Goal: Task Accomplishment & Management: Use online tool/utility

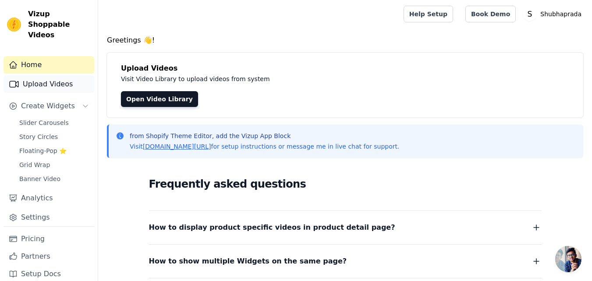
click at [45, 75] on link "Upload Videos" at bounding box center [49, 84] width 91 height 18
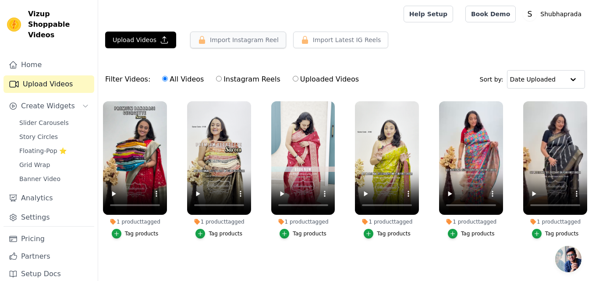
click at [229, 43] on button "Import Instagram Reel" at bounding box center [238, 40] width 96 height 17
click at [136, 42] on button "Upload Videos" at bounding box center [140, 40] width 71 height 17
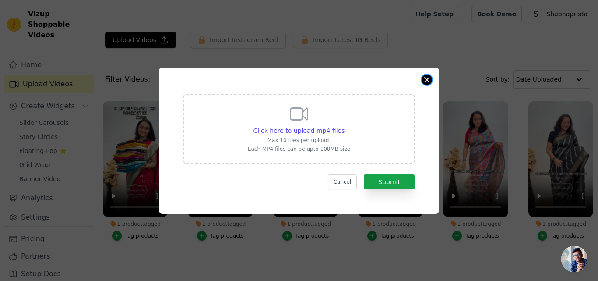
click at [427, 78] on button "Close modal" at bounding box center [427, 79] width 11 height 11
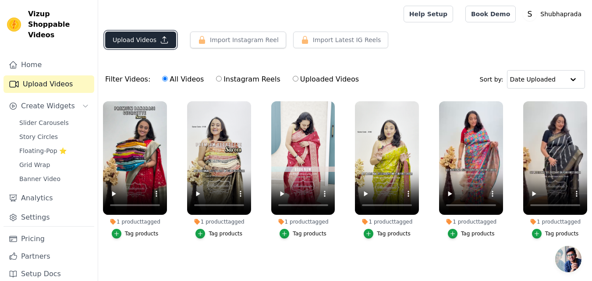
click at [147, 40] on button "Upload Videos" at bounding box center [140, 40] width 71 height 17
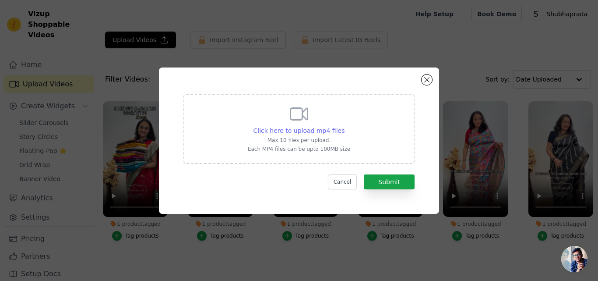
click at [300, 131] on span "Click here to upload mp4 files" at bounding box center [300, 130] width 92 height 7
click at [344, 126] on input "Click here to upload mp4 files Max 10 files per upload. Each MP4 files can be u…" at bounding box center [344, 126] width 0 height 0
type input "C:\fakepath\Chiffon.MP4"
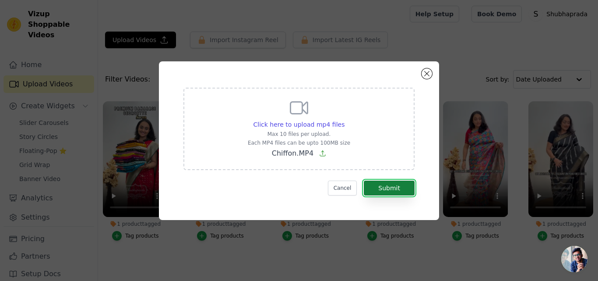
click at [392, 187] on button "Submit" at bounding box center [389, 187] width 51 height 15
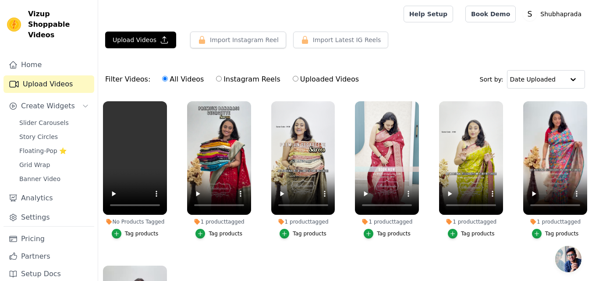
click at [140, 232] on div "Tag products" at bounding box center [142, 233] width 34 height 7
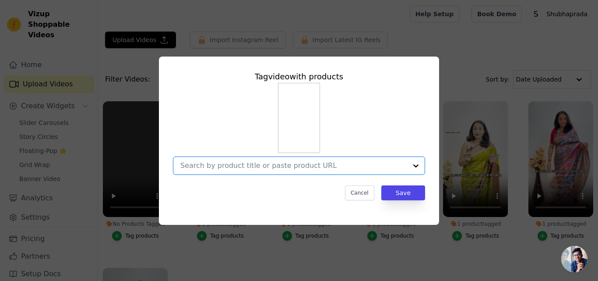
click at [244, 166] on input "No Products Tagged Tag video with products Option undefined, selected. Select i…" at bounding box center [293, 165] width 227 height 8
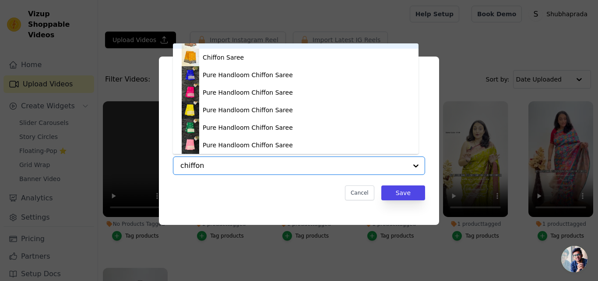
scroll to position [170, 0]
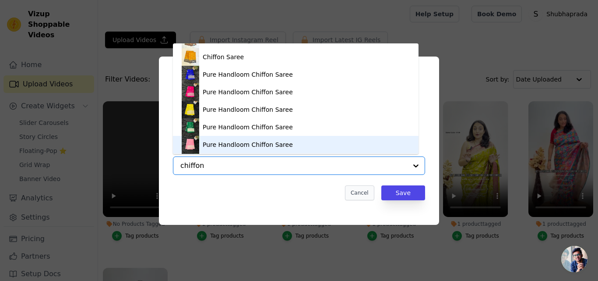
type input "chiffon"
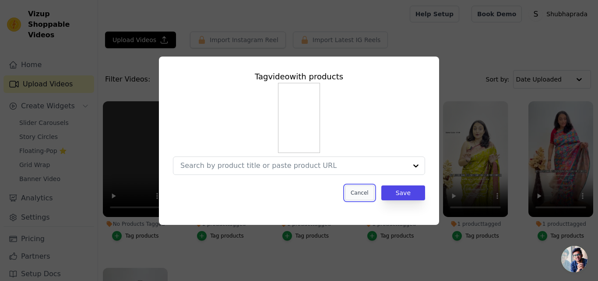
click at [362, 190] on button "Cancel" at bounding box center [359, 192] width 29 height 15
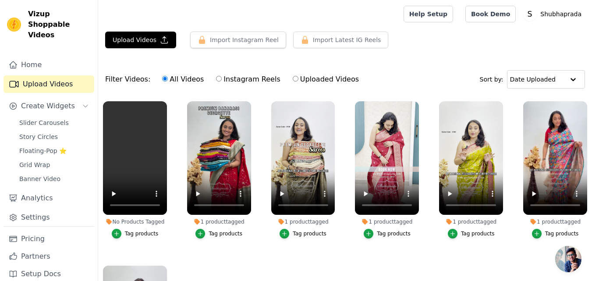
click at [143, 230] on div "Tag products" at bounding box center [142, 233] width 34 height 7
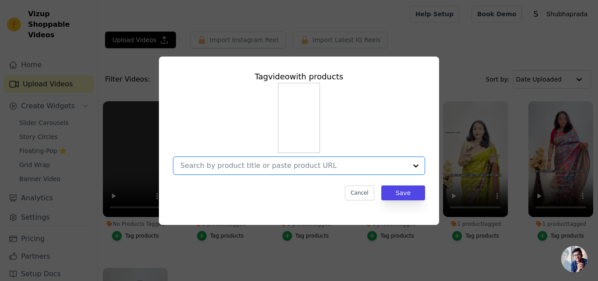
click at [258, 169] on input "No Products Tagged Tag video with products Option undefined, selected. Select i…" at bounding box center [293, 165] width 227 height 8
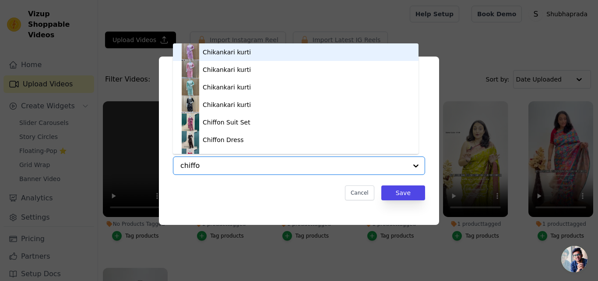
type input "chiffon"
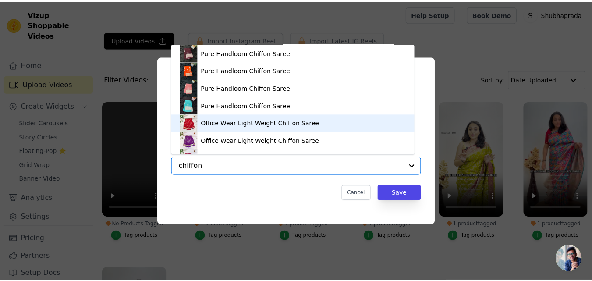
scroll to position [314, 0]
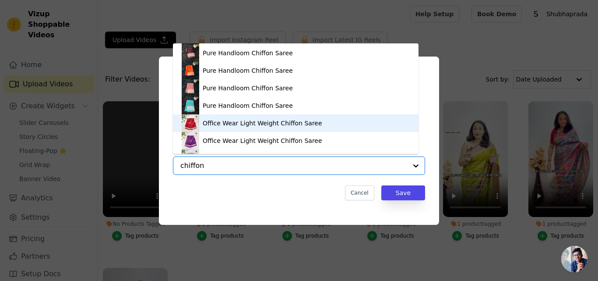
click at [232, 120] on div "Office Wear Light Weight Chiffon Saree" at bounding box center [263, 123] width 120 height 9
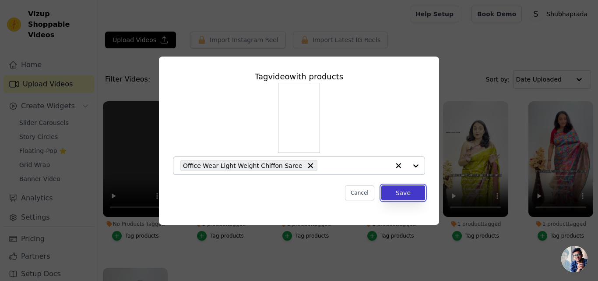
click at [410, 192] on button "Save" at bounding box center [404, 192] width 44 height 15
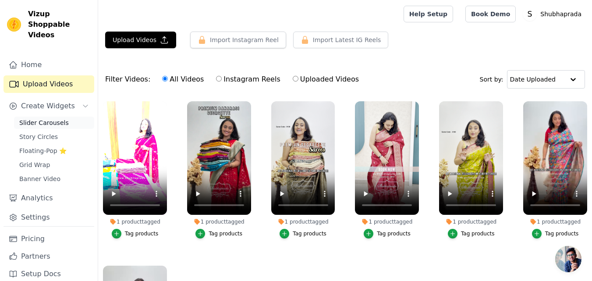
click at [34, 118] on span "Slider Carousels" at bounding box center [43, 122] width 49 height 9
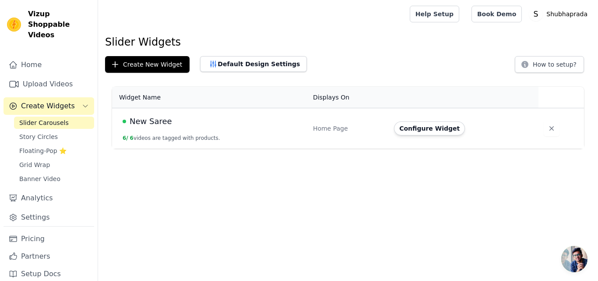
click at [164, 137] on button "6 / 6 videos are tagged with products." at bounding box center [172, 137] width 98 height 7
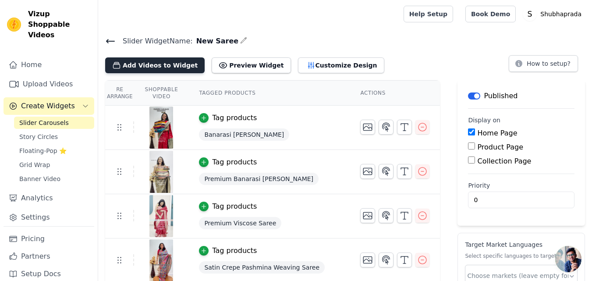
click at [165, 64] on button "Add Videos to Widget" at bounding box center [154, 65] width 99 height 16
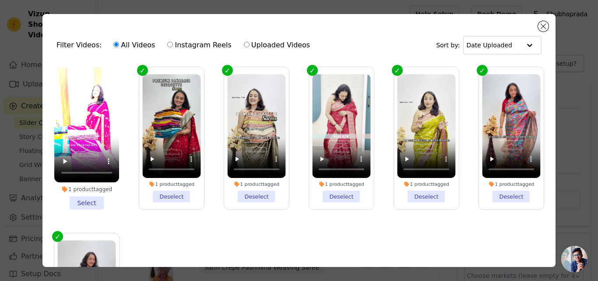
click at [85, 201] on li "1 product tagged Select" at bounding box center [86, 138] width 65 height 142
click at [0, 0] on input "1 product tagged Select" at bounding box center [0, 0] width 0 height 0
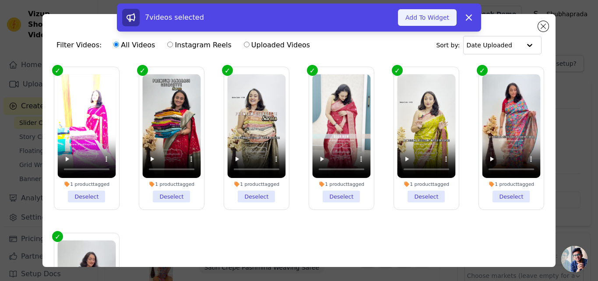
click at [433, 21] on button "Add To Widget" at bounding box center [427, 17] width 59 height 17
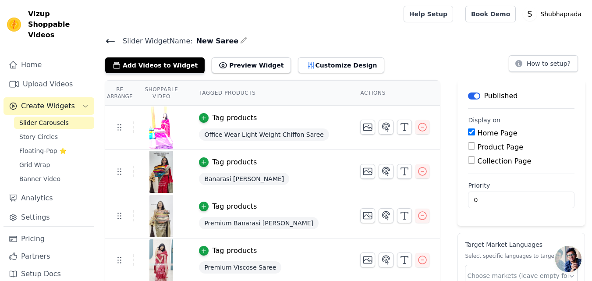
scroll to position [134, 0]
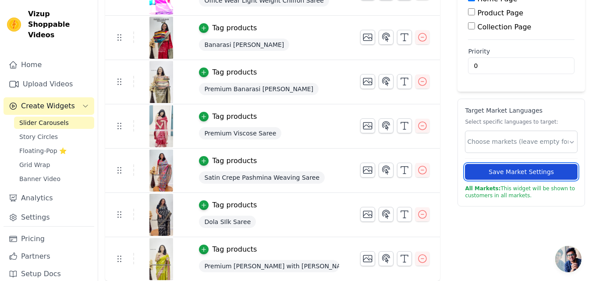
click at [518, 166] on button "Save Market Settings" at bounding box center [521, 172] width 113 height 16
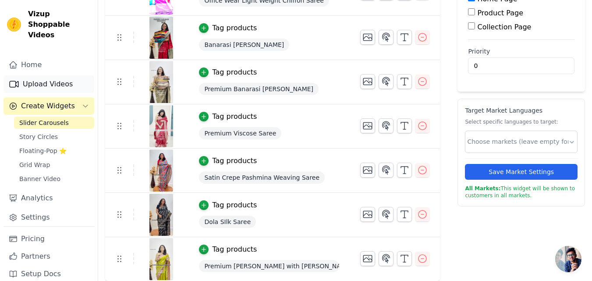
click at [39, 77] on link "Upload Videos" at bounding box center [49, 84] width 91 height 18
